Goal: Book appointment/travel/reservation

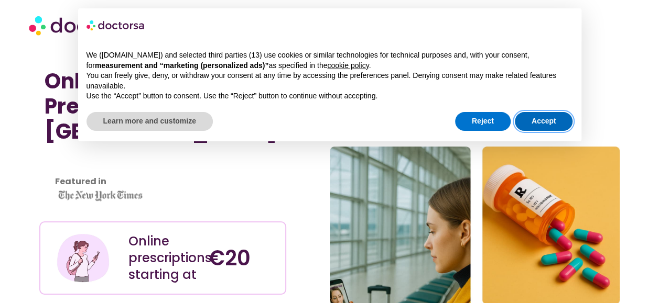
click at [530, 127] on button "Accept" at bounding box center [544, 121] width 58 height 19
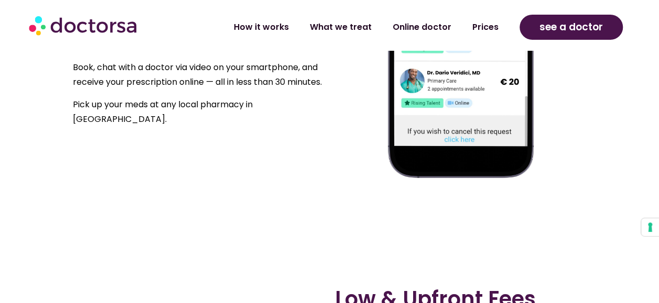
scroll to position [734, 0]
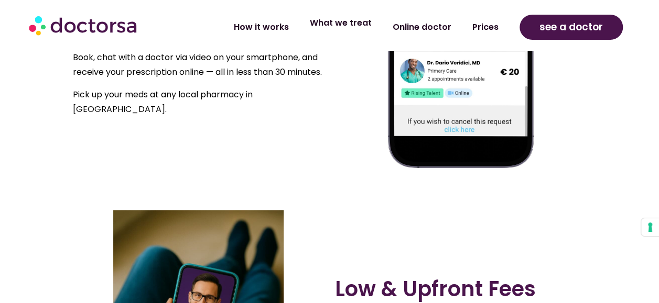
click at [352, 23] on link "What we treat" at bounding box center [340, 23] width 83 height 24
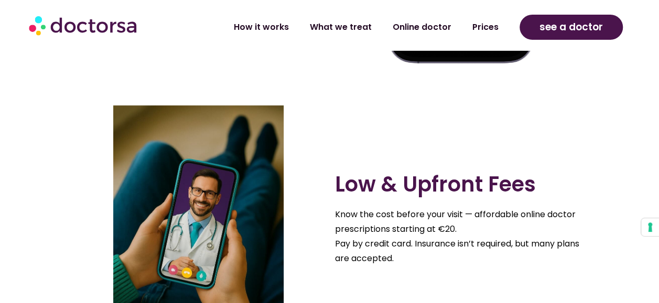
scroll to position [1153, 0]
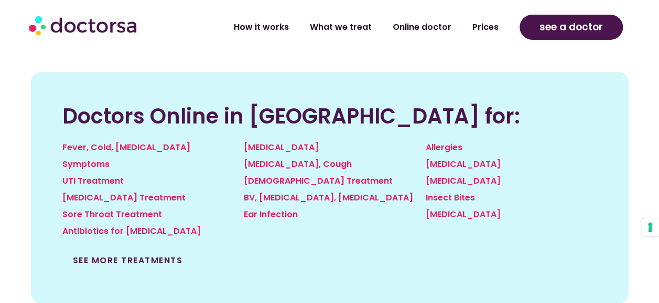
click at [135, 263] on link "See more treatments" at bounding box center [128, 261] width 110 height 12
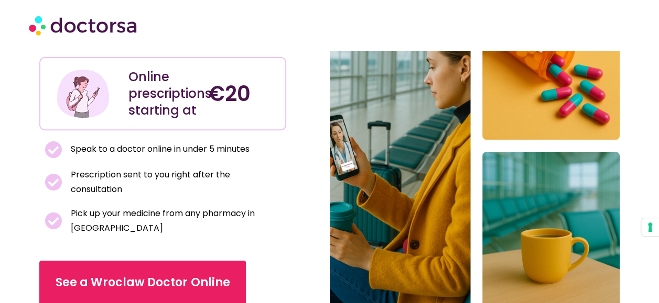
scroll to position [0, 0]
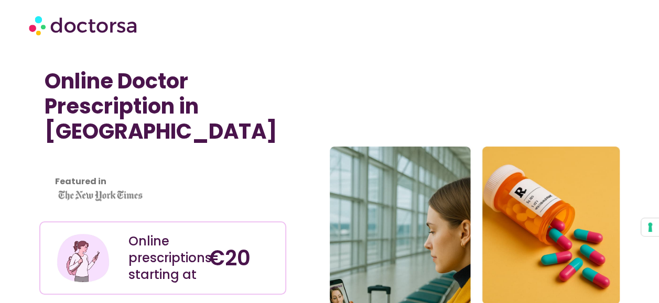
click at [153, 175] on p "Featured in" at bounding box center [165, 182] width 220 height 15
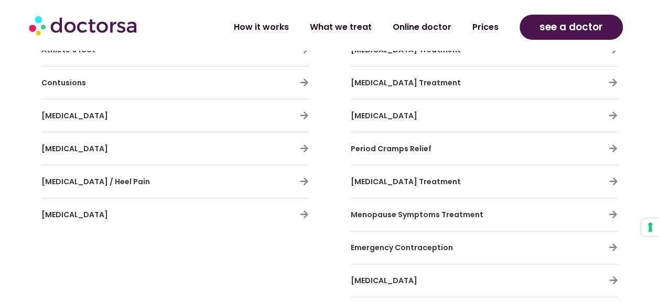
scroll to position [2306, 0]
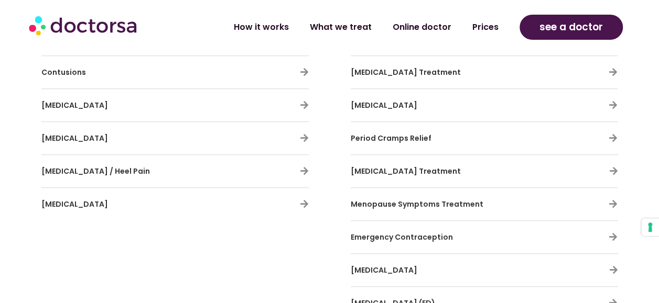
click at [498, 200] on h3 "Menopause Symptoms Treatment" at bounding box center [453, 204] width 205 height 22
click at [612, 200] on icon at bounding box center [613, 204] width 9 height 9
click at [417, 199] on span "Menopause Symptoms Treatment" at bounding box center [417, 204] width 133 height 10
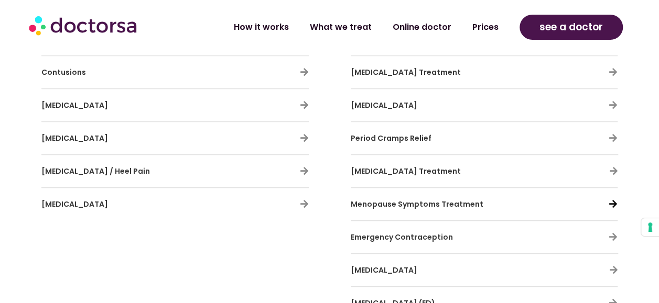
click at [610, 200] on icon at bounding box center [613, 204] width 9 height 9
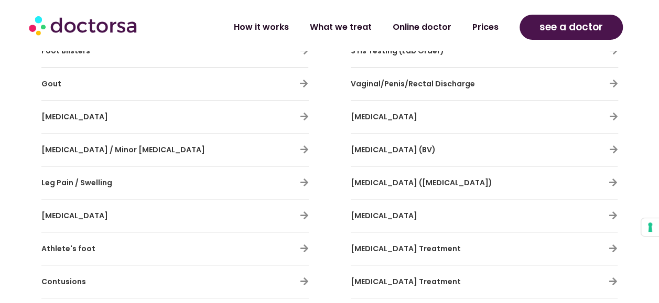
scroll to position [2201, 0]
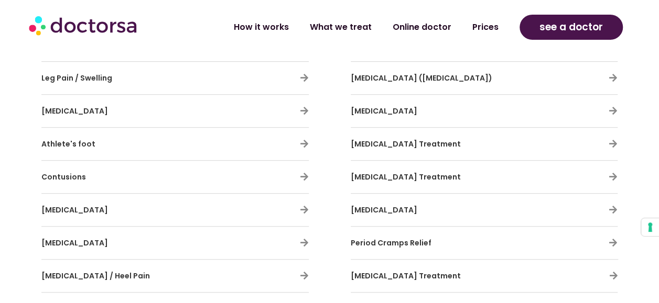
click at [612, 108] on icon at bounding box center [613, 110] width 9 height 9
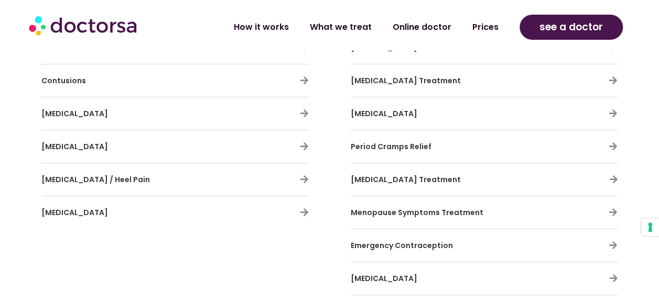
scroll to position [2306, 0]
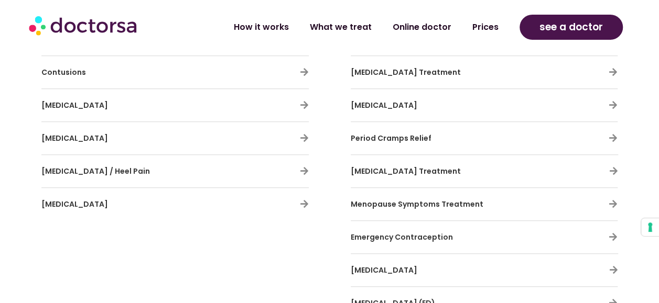
click at [613, 201] on div "Menopause Symptoms Treatment" at bounding box center [484, 204] width 267 height 22
click at [544, 194] on h3 "Menopause Symptoms Treatment" at bounding box center [453, 204] width 205 height 22
click at [613, 200] on icon at bounding box center [613, 204] width 9 height 9
click at [565, 193] on div "Menopause Symptoms Treatment" at bounding box center [484, 204] width 267 height 22
click at [264, 22] on link "How it works" at bounding box center [261, 23] width 76 height 24
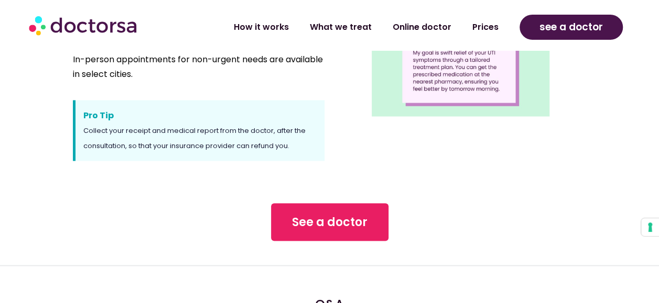
scroll to position [943, 0]
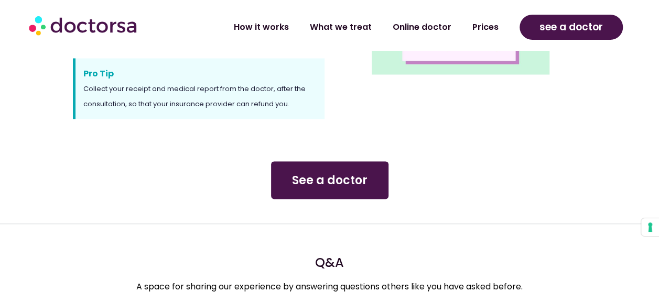
click at [331, 178] on span "See a doctor" at bounding box center [329, 180] width 75 height 17
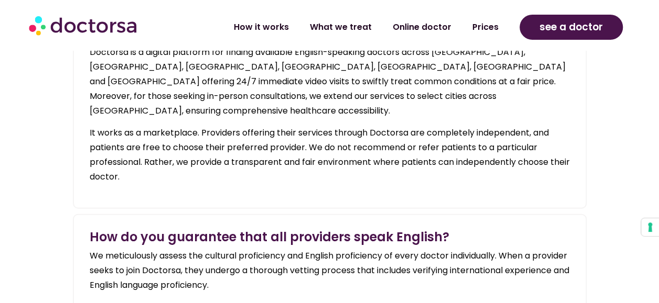
scroll to position [1258, 0]
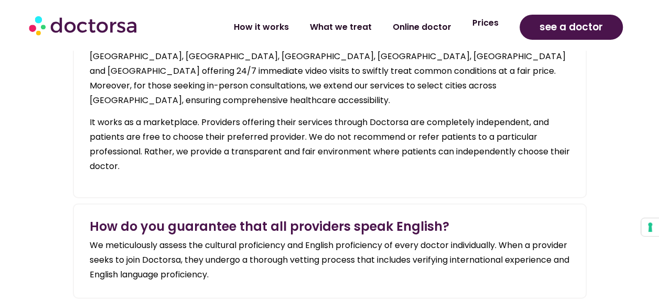
click at [486, 27] on link "Prices" at bounding box center [485, 23] width 47 height 24
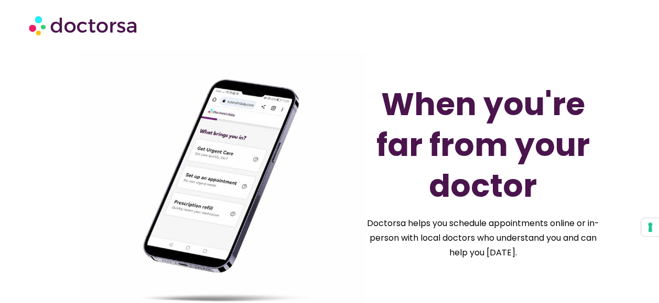
scroll to position [0, 0]
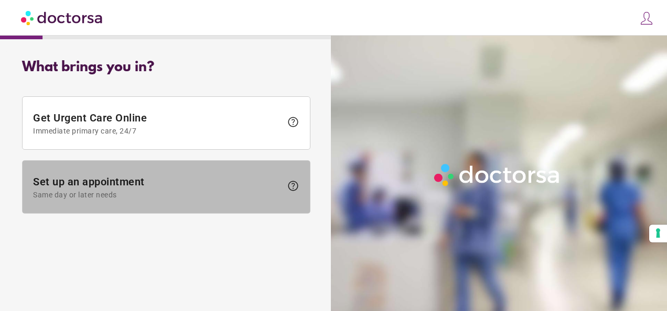
click at [136, 180] on span "Set up an appointment Same day or later needs" at bounding box center [157, 188] width 248 height 24
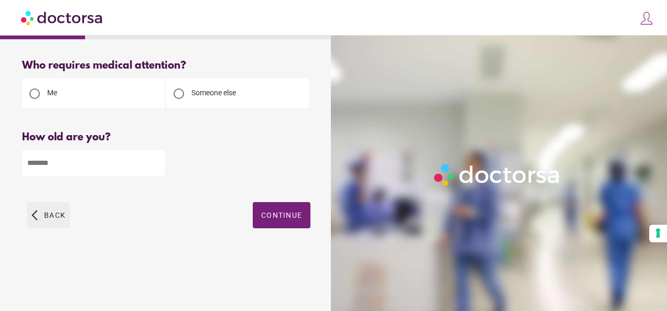
click at [36, 210] on span "button" at bounding box center [48, 215] width 42 height 26
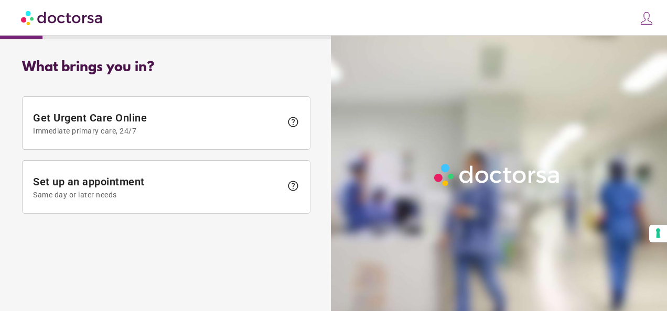
click at [50, 15] on img at bounding box center [62, 18] width 83 height 24
